Goal: Information Seeking & Learning: Learn about a topic

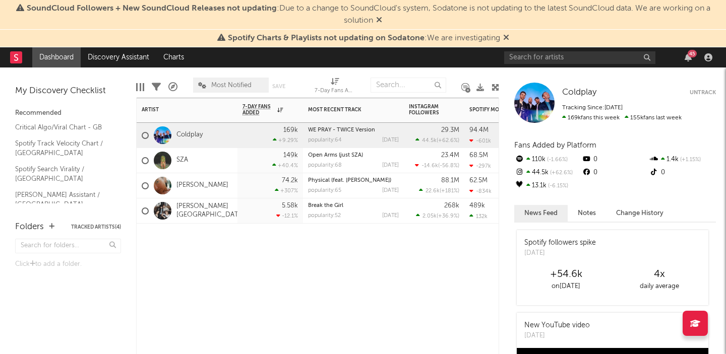
click at [240, 237] on div at bounding box center [270, 239] width 66 height 30
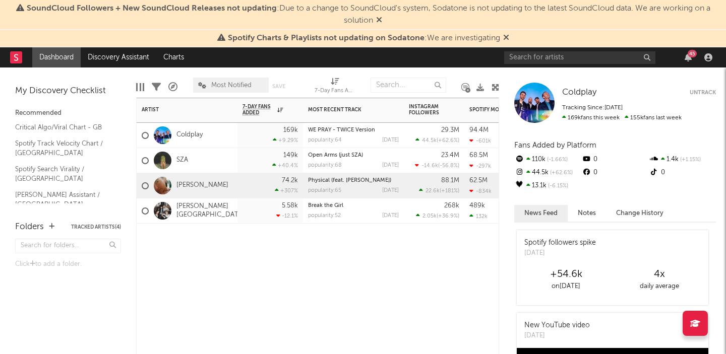
click at [240, 189] on div "74.2k +307 %" at bounding box center [270, 185] width 66 height 25
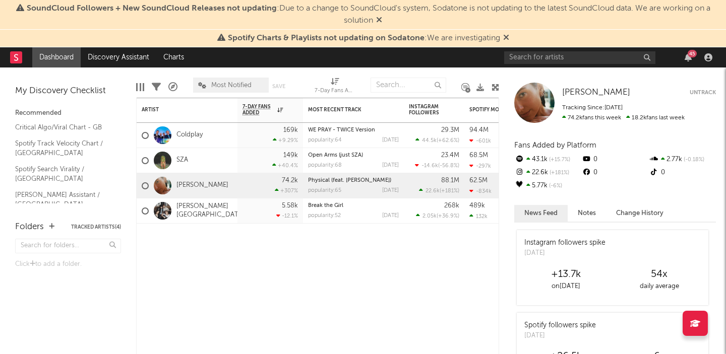
click at [591, 208] on button "Notes" at bounding box center [586, 213] width 38 height 17
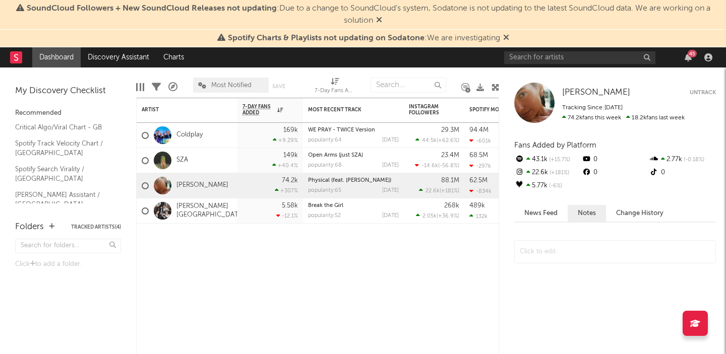
click at [548, 212] on button "News Feed" at bounding box center [540, 213] width 53 height 17
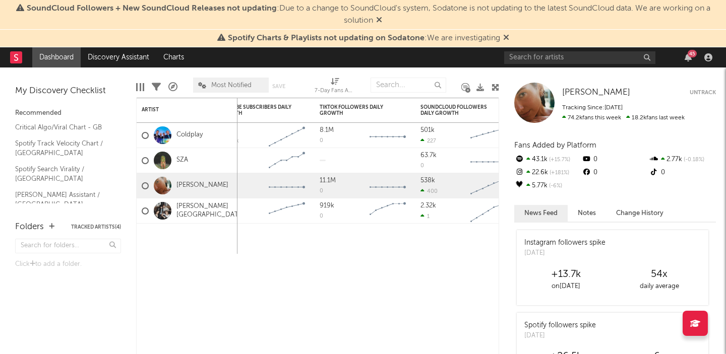
click at [519, 186] on icon at bounding box center [519, 184] width 7 height 7
click at [528, 184] on icon at bounding box center [528, 185] width 4 height 6
click at [521, 184] on icon at bounding box center [519, 184] width 7 height 7
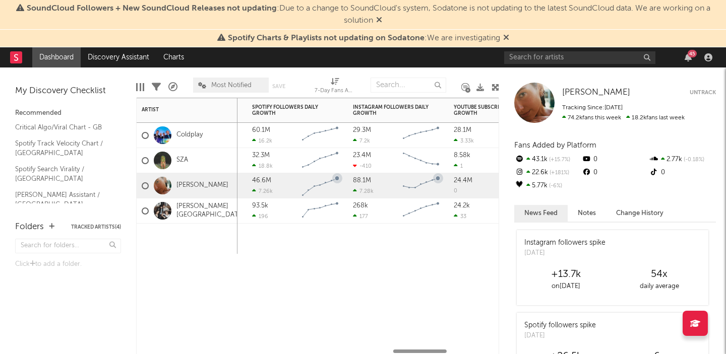
click at [208, 194] on div "[PERSON_NAME]" at bounding box center [187, 185] width 101 height 25
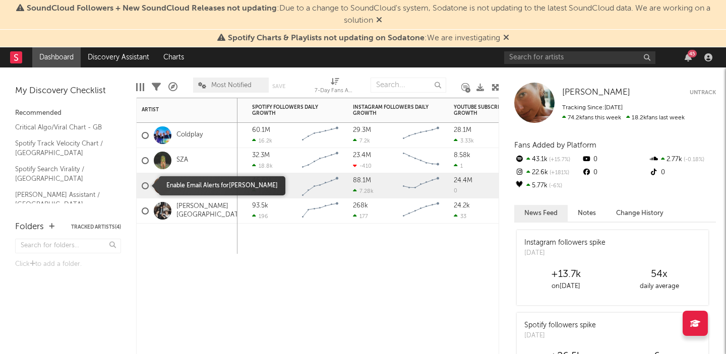
click at [146, 185] on div at bounding box center [145, 185] width 7 height 7
click at [142, 185] on input "checkbox" at bounding box center [142, 185] width 0 height 9
click at [146, 185] on div at bounding box center [145, 185] width 7 height 7
click at [142, 185] on input "checkbox" at bounding box center [142, 185] width 0 height 9
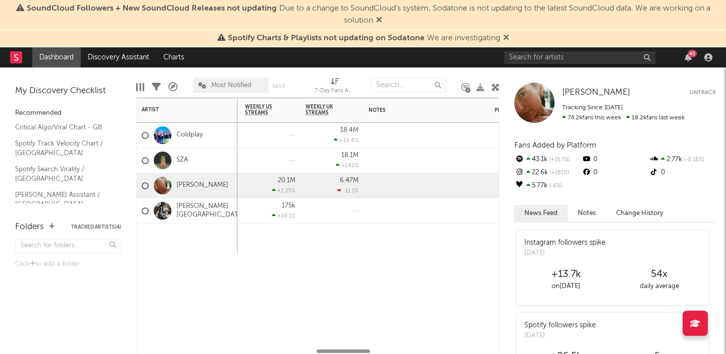
click at [197, 190] on div "[PERSON_NAME]" at bounding box center [185, 185] width 87 height 29
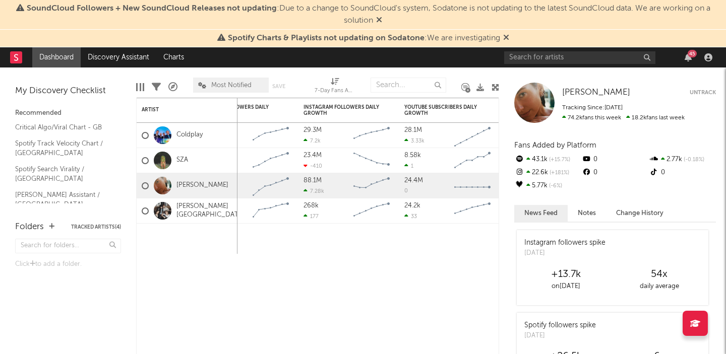
click at [586, 156] on icon at bounding box center [586, 159] width 10 height 7
click at [586, 160] on icon at bounding box center [586, 159] width 10 height 7
click at [234, 210] on div "[PERSON_NAME][GEOGRAPHIC_DATA]" at bounding box center [187, 211] width 101 height 25
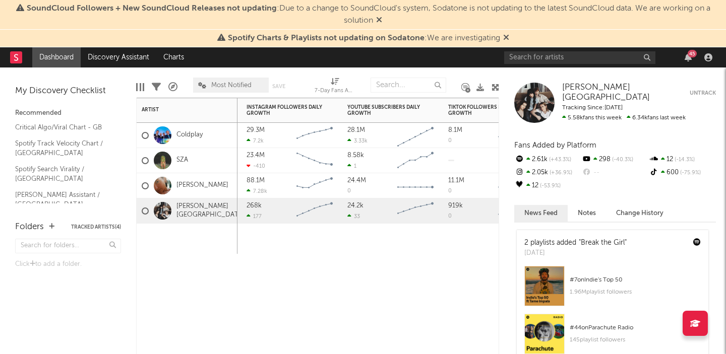
click at [333, 86] on div "7-Day Fans Added (7-Day Fans Added)" at bounding box center [334, 91] width 40 height 12
select select "-1"
click at [333, 86] on div "7-Day Fans Added (7-Day Fans Added)" at bounding box center [334, 91] width 40 height 12
click at [311, 188] on icon "Chart title" at bounding box center [308, 187] width 10 height 10
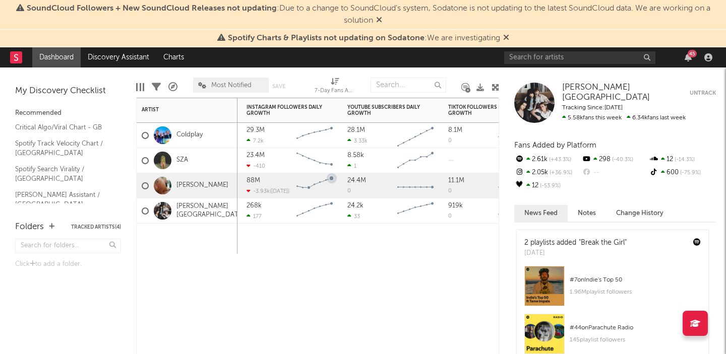
click at [290, 183] on div "88M -3.93k ( [DATE] )" at bounding box center [268, 185] width 45 height 25
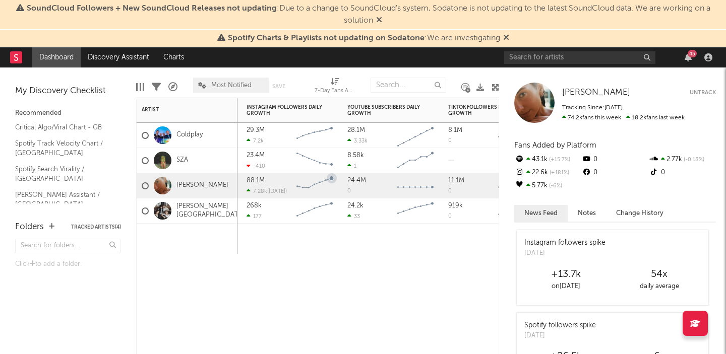
click at [331, 178] on icon "Chart title" at bounding box center [331, 178] width 5 height 5
click at [352, 212] on div "24.2k 33" at bounding box center [369, 211] width 45 height 25
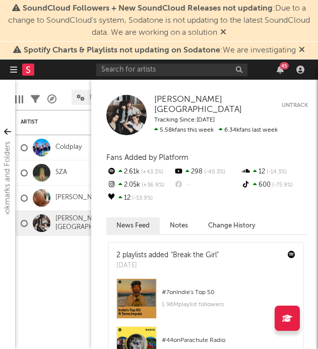
click at [309, 130] on div "[PERSON_NAME][GEOGRAPHIC_DATA][PERSON_NAME] Untrack Tracking Since: [DATE] 5.58…" at bounding box center [204, 214] width 227 height 269
click at [302, 128] on div "5.58k fans this week 6.34k fans last week" at bounding box center [231, 129] width 154 height 7
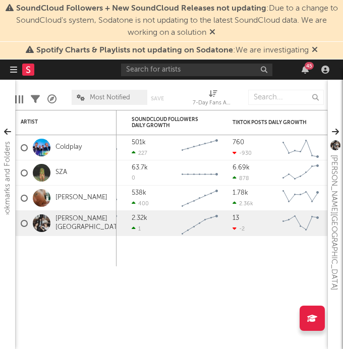
click at [300, 182] on rect "Chart title" at bounding box center [300, 172] width 45 height 25
click at [218, 306] on div "Legal Status Edit settings for Legal Status Spotify Followers Daily Growth Inst…" at bounding box center [171, 229] width 312 height 239
